Goal: Task Accomplishment & Management: Complete application form

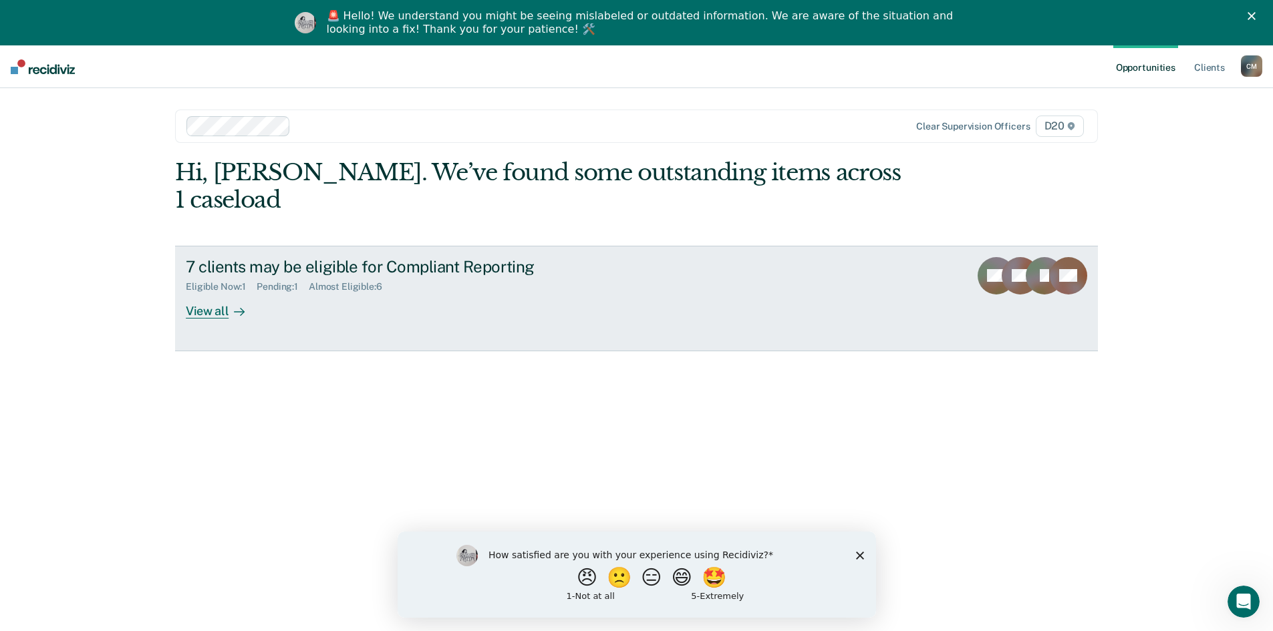
click at [200, 293] on div "View all" at bounding box center [223, 306] width 75 height 26
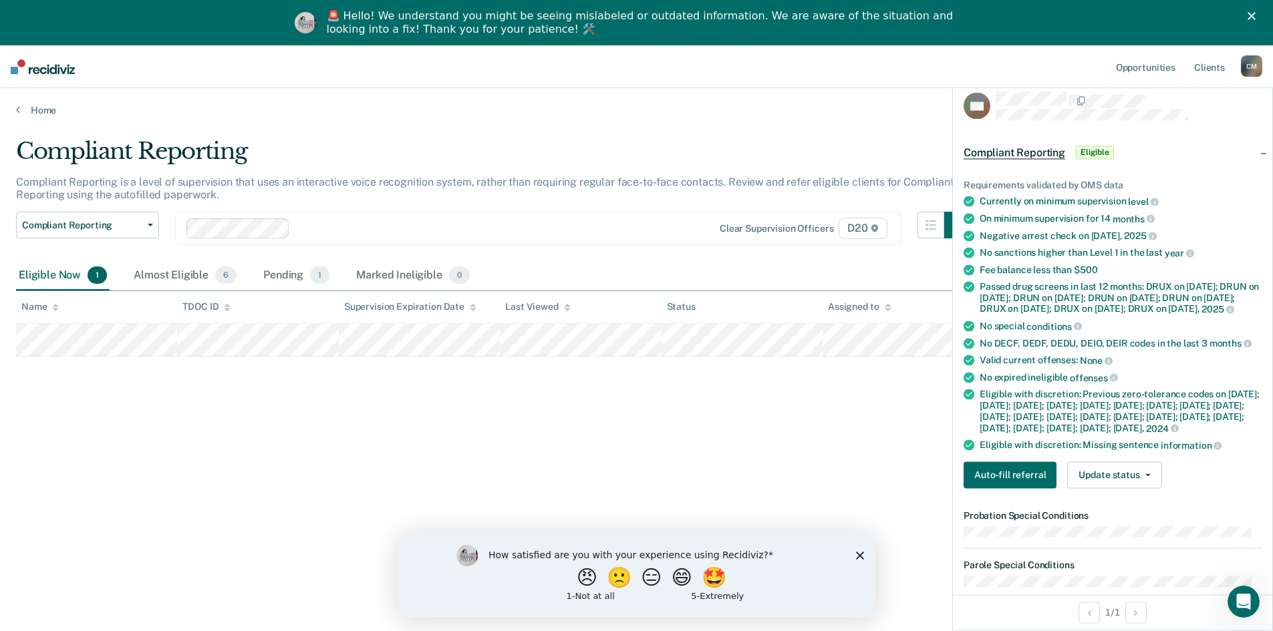
scroll to position [134, 0]
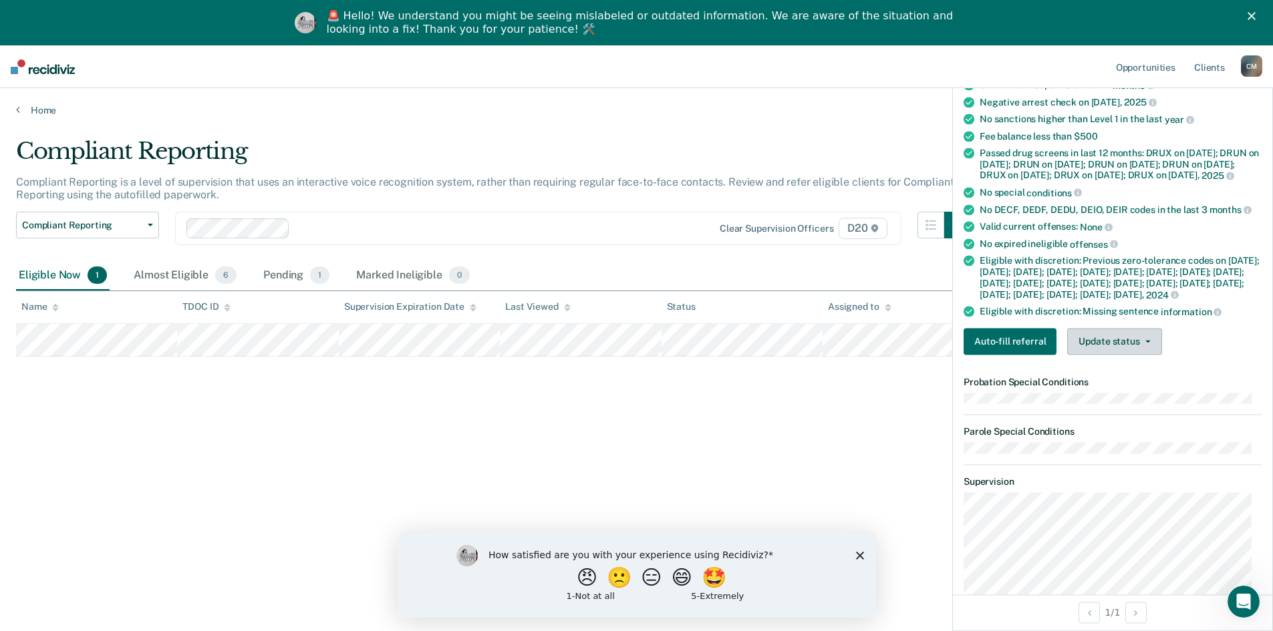
click at [1143, 355] on button "Update status" at bounding box center [1114, 341] width 94 height 27
click at [1138, 405] on button "Mark Ineligible" at bounding box center [1131, 394] width 129 height 21
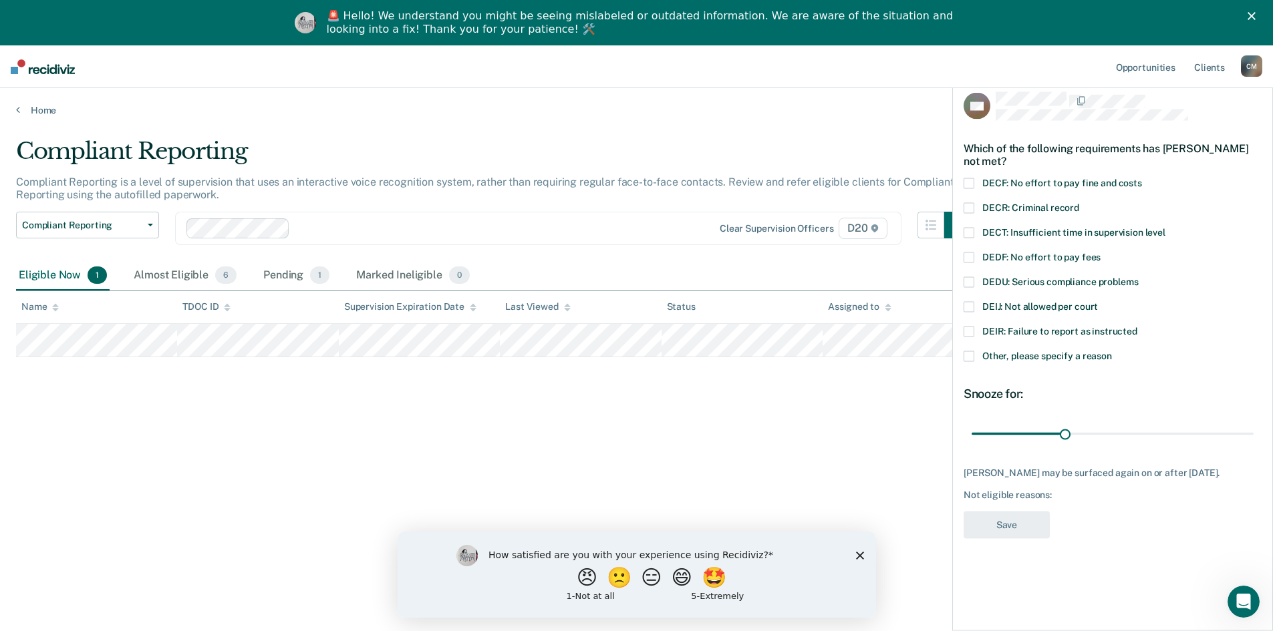
click at [969, 357] on span at bounding box center [968, 356] width 11 height 11
click at [1112, 351] on input "Other, please specify a reason" at bounding box center [1112, 351] width 0 height 0
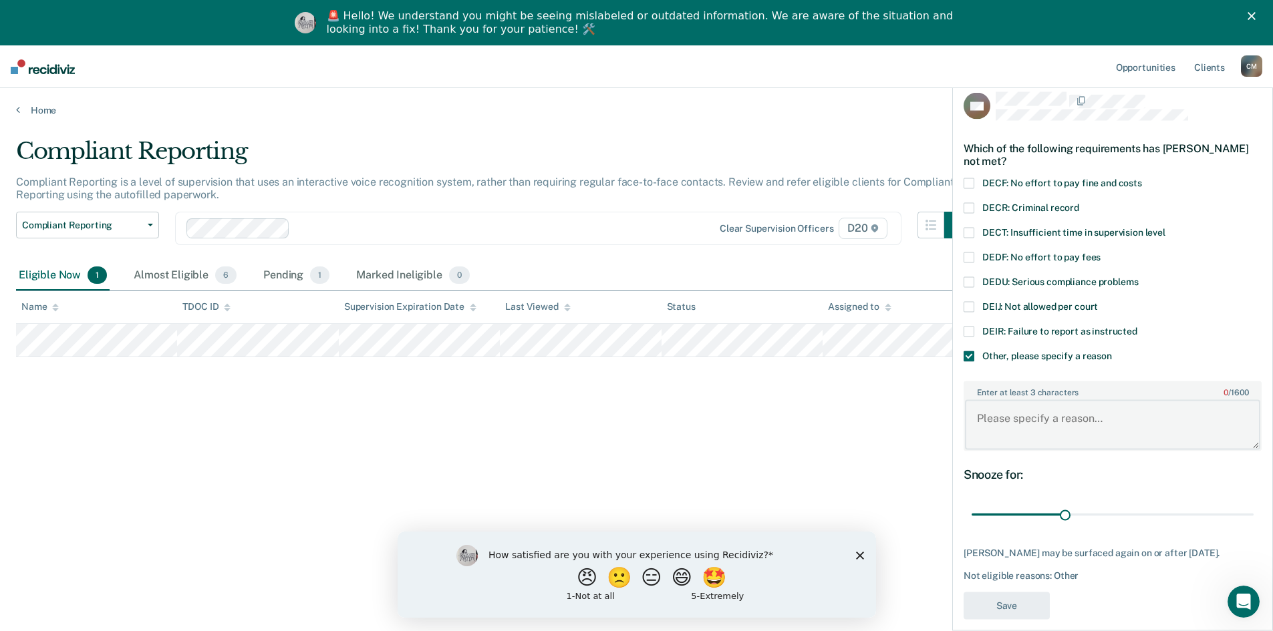
click at [1039, 409] on textarea "Enter at least 3 characters 0 / 1600" at bounding box center [1112, 424] width 295 height 49
type textarea "Court ordered to report in person monthly"
click at [1011, 611] on button "Save" at bounding box center [1006, 605] width 86 height 27
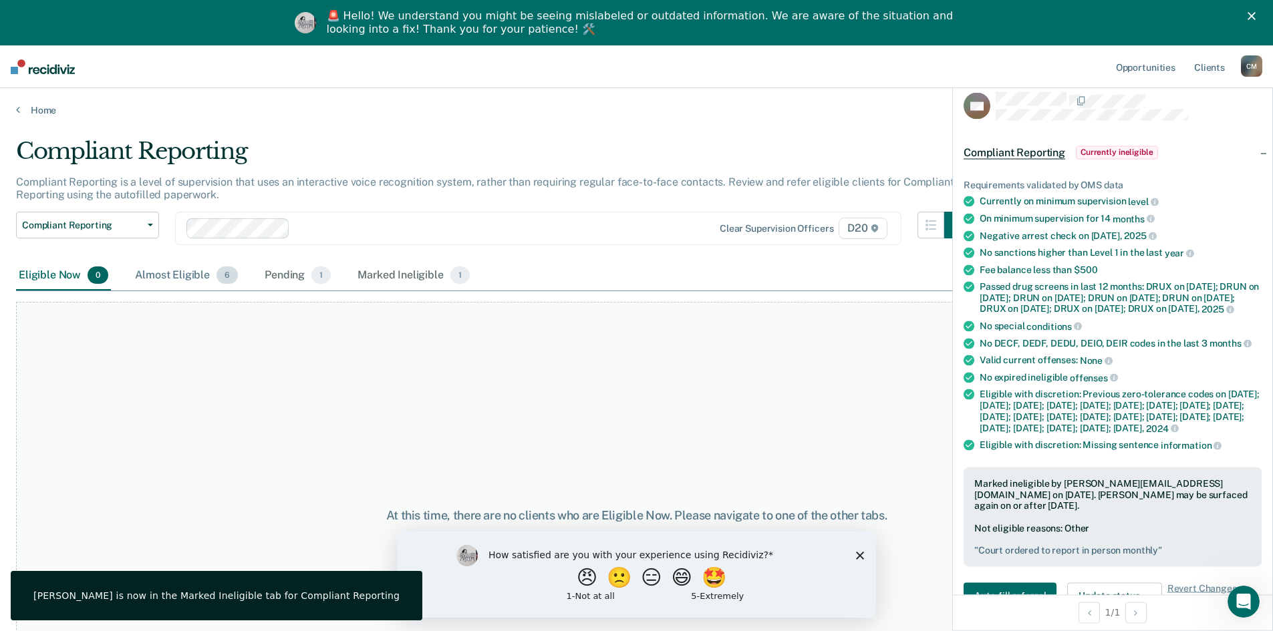
click at [181, 274] on div "Almost Eligible 6" at bounding box center [186, 275] width 108 height 29
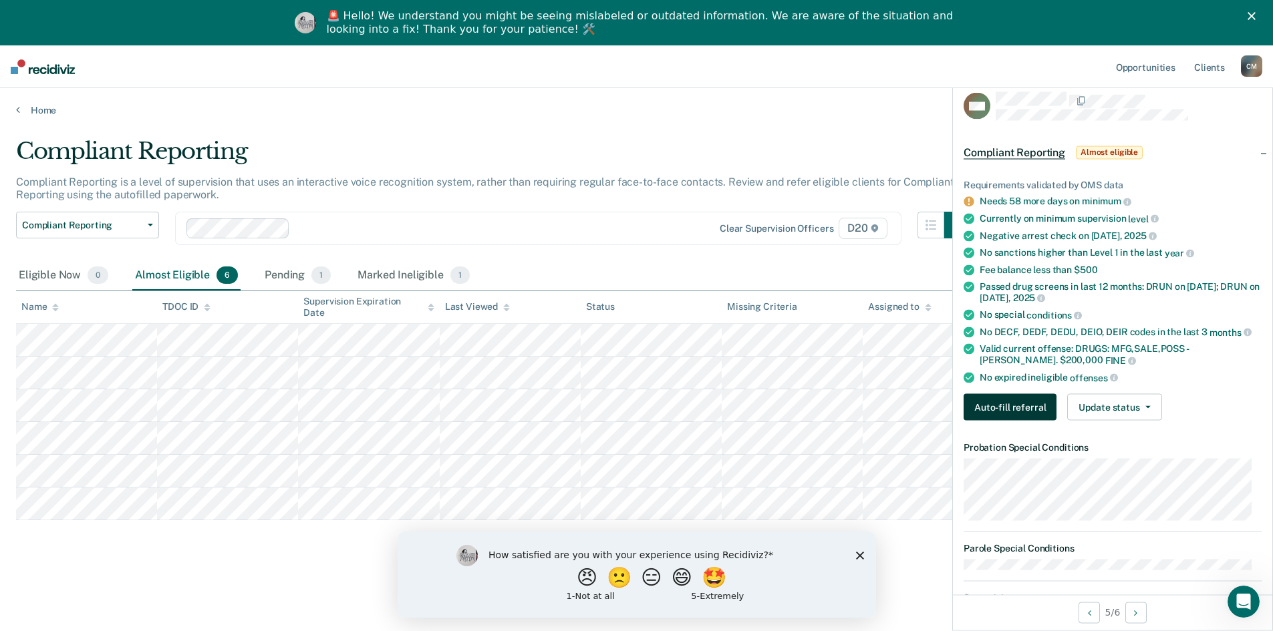
click at [1019, 407] on button "Auto-fill referral" at bounding box center [1009, 407] width 93 height 27
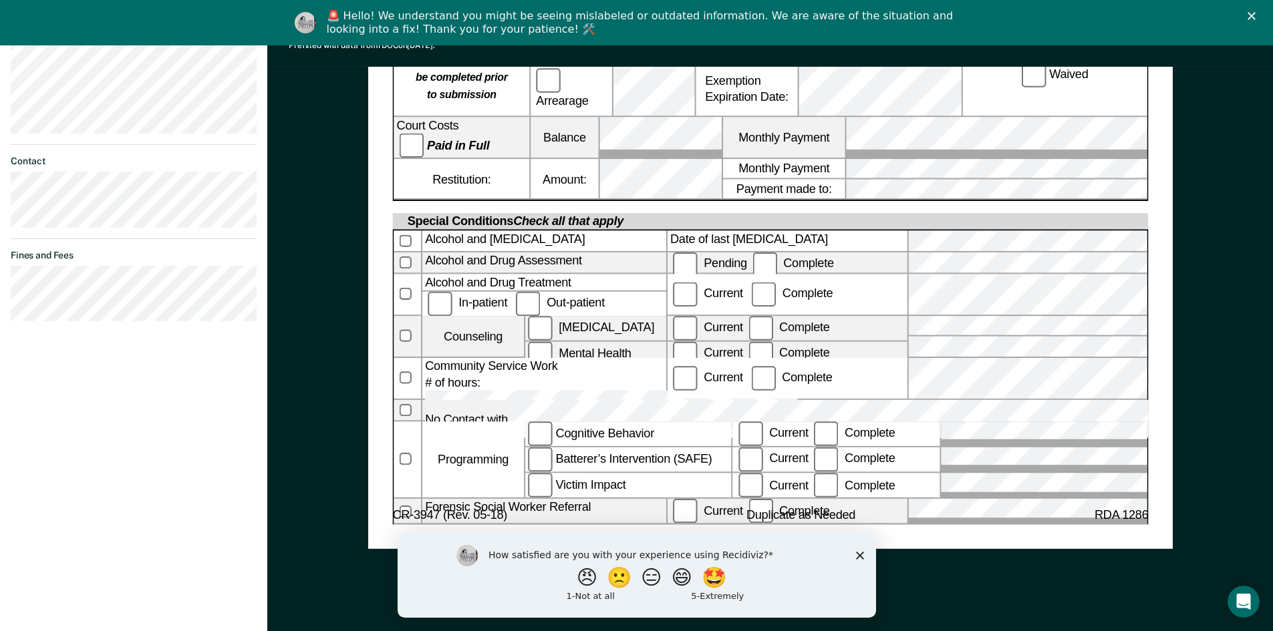
scroll to position [677, 0]
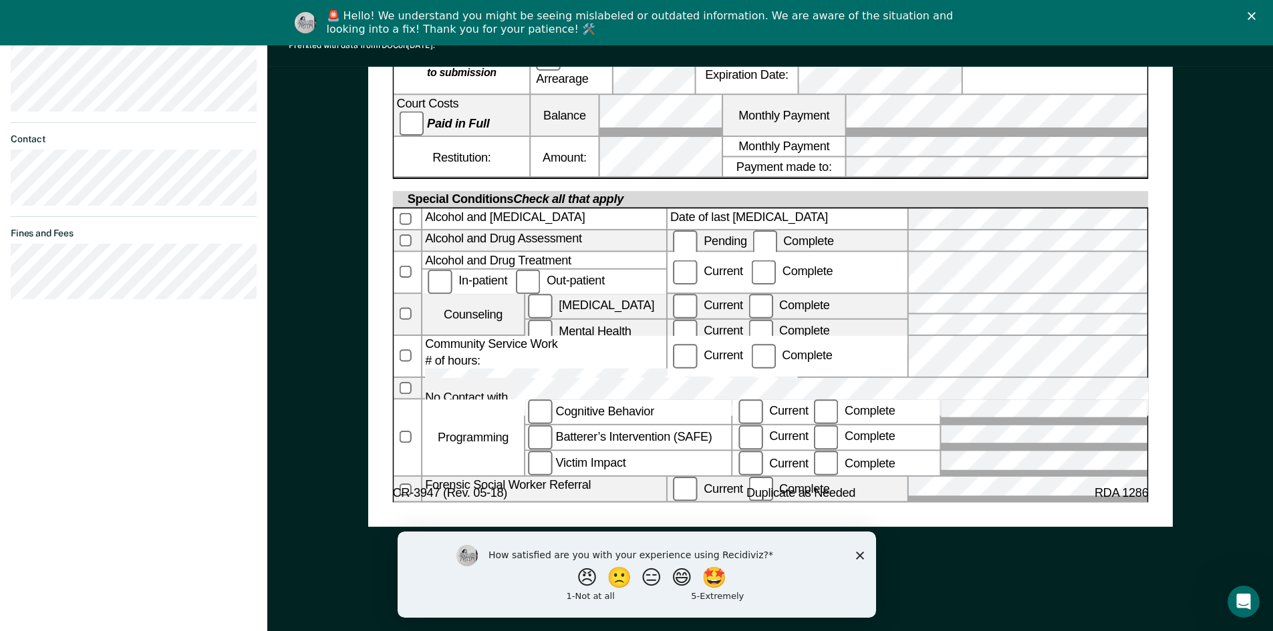
click at [860, 554] on icon "Close survey" at bounding box center [859, 555] width 8 height 8
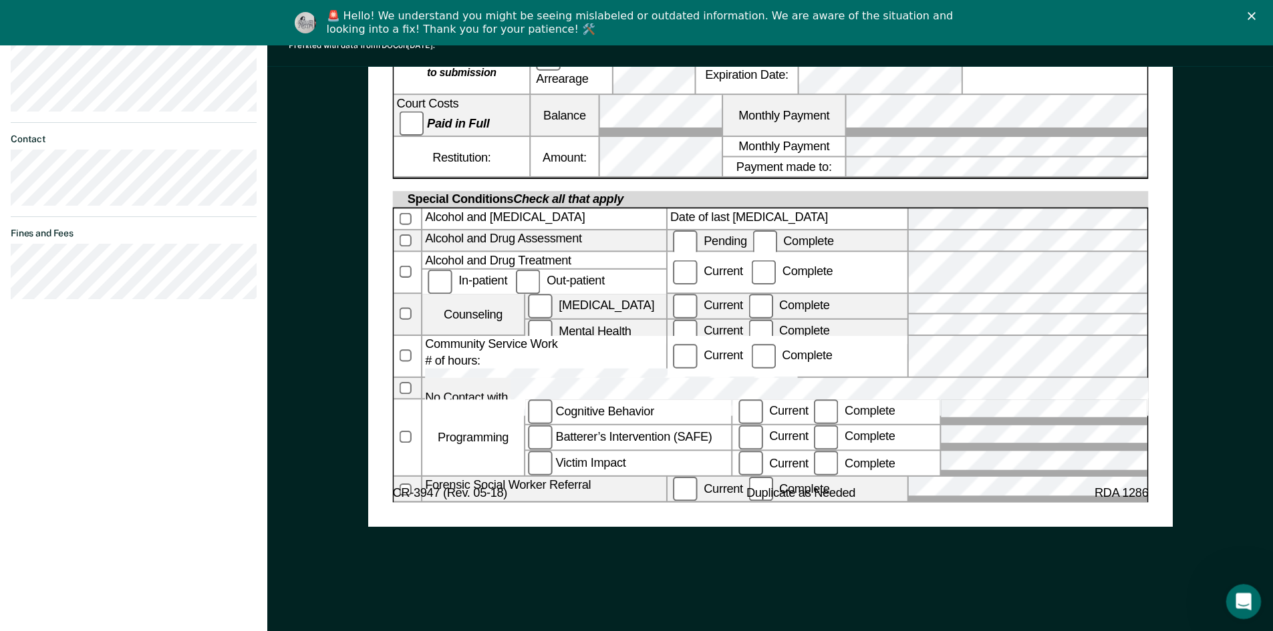
click at [1238, 593] on icon "Open Intercom Messenger" at bounding box center [1241, 600] width 22 height 22
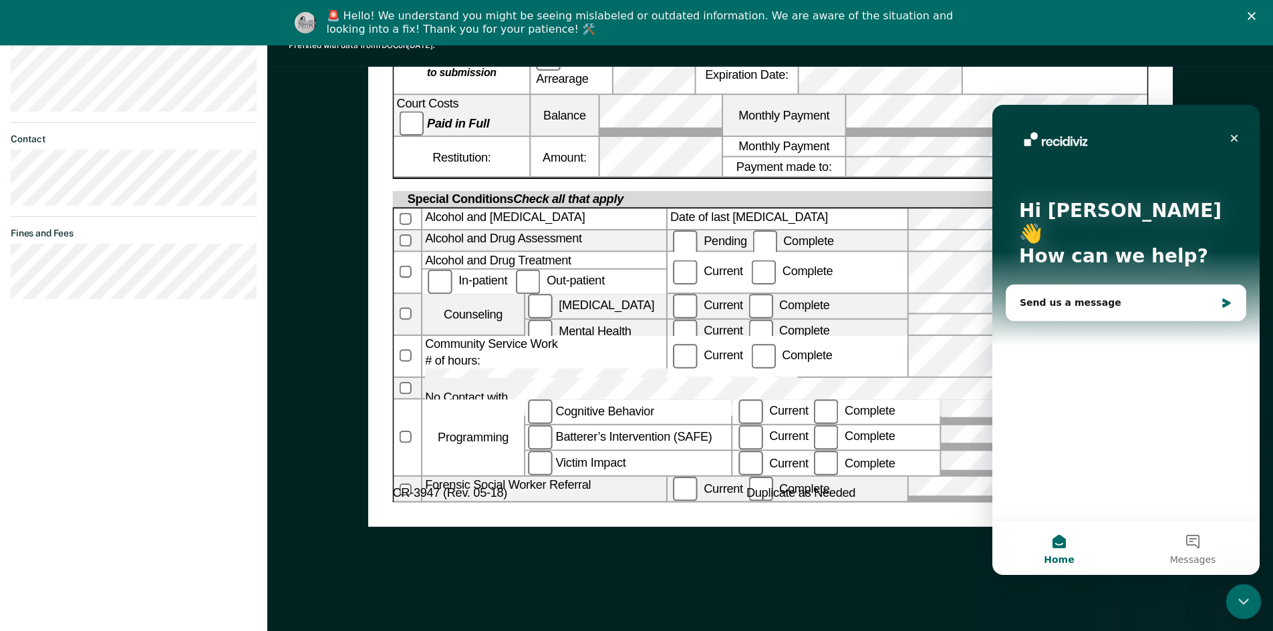
scroll to position [0, 0]
click at [1236, 138] on icon "Close" at bounding box center [1233, 138] width 11 height 11
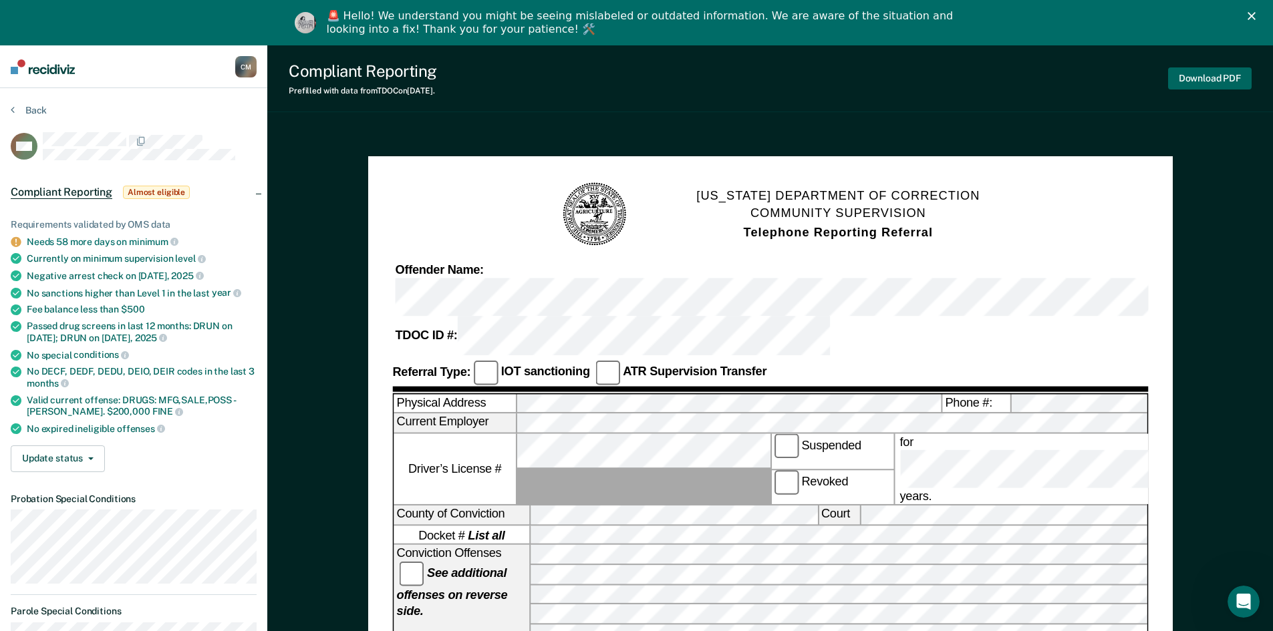
click at [1192, 77] on button "Download PDF" at bounding box center [1210, 78] width 84 height 22
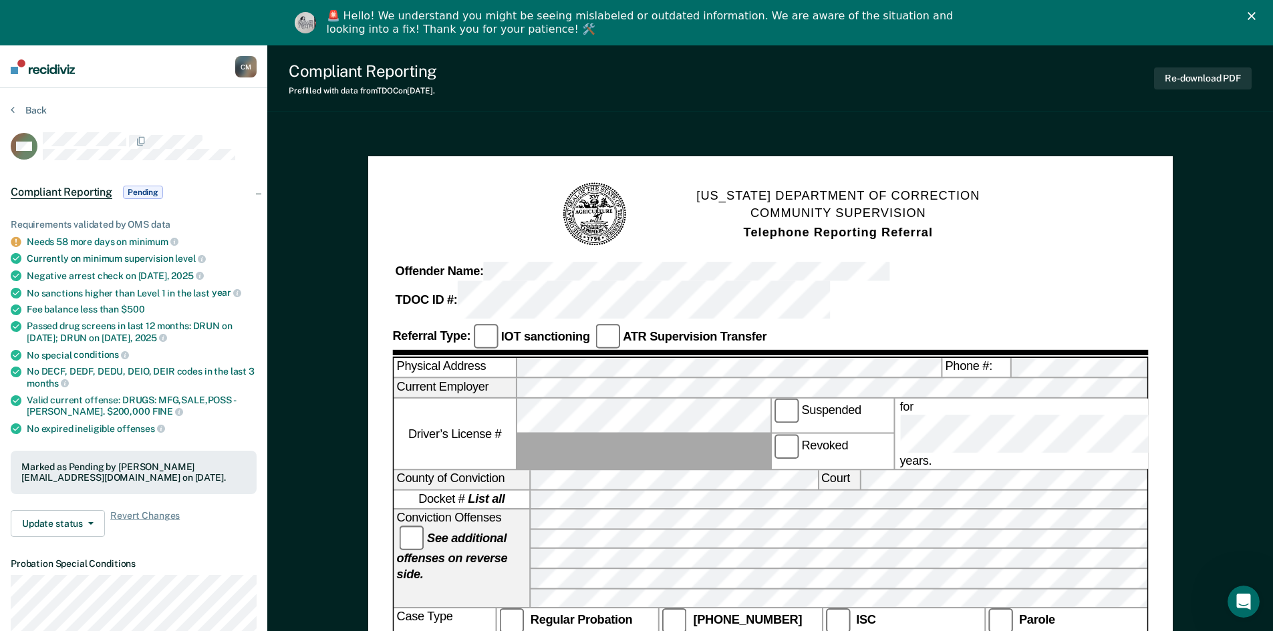
click at [246, 67] on div "C M" at bounding box center [245, 66] width 21 height 21
click at [379, 69] on div "Compliant Reporting" at bounding box center [363, 70] width 148 height 19
click at [18, 107] on button "Back" at bounding box center [29, 110] width 36 height 12
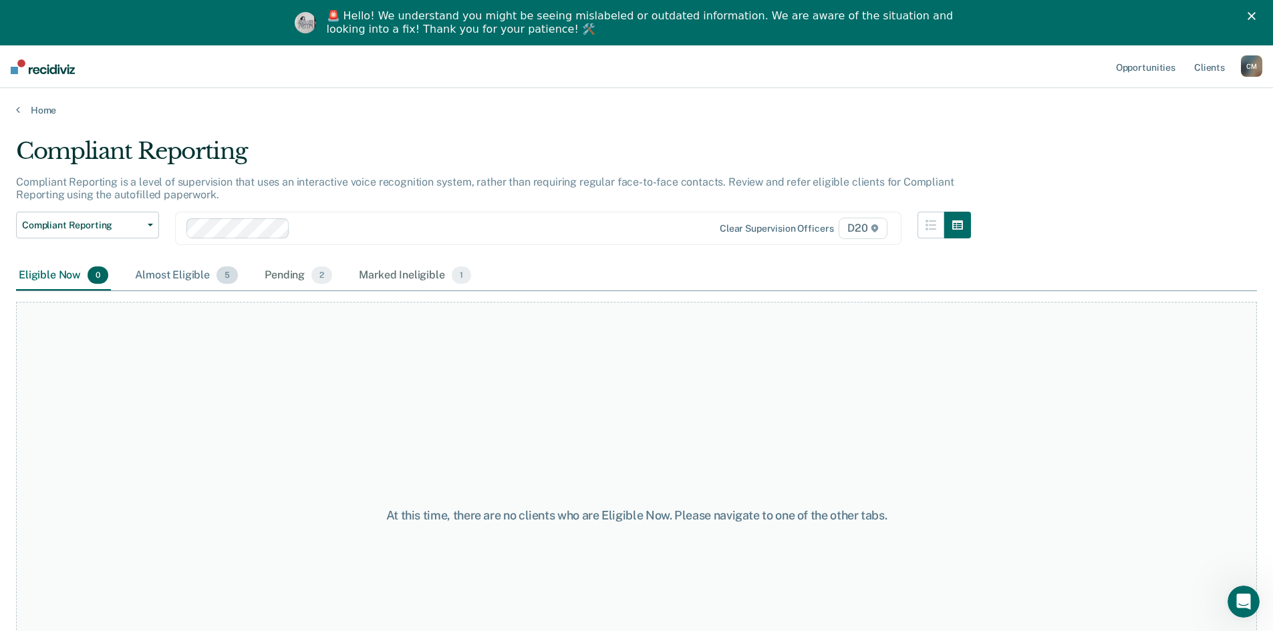
click at [189, 268] on div "Almost Eligible 5" at bounding box center [186, 275] width 108 height 29
